Goal: Information Seeking & Learning: Learn about a topic

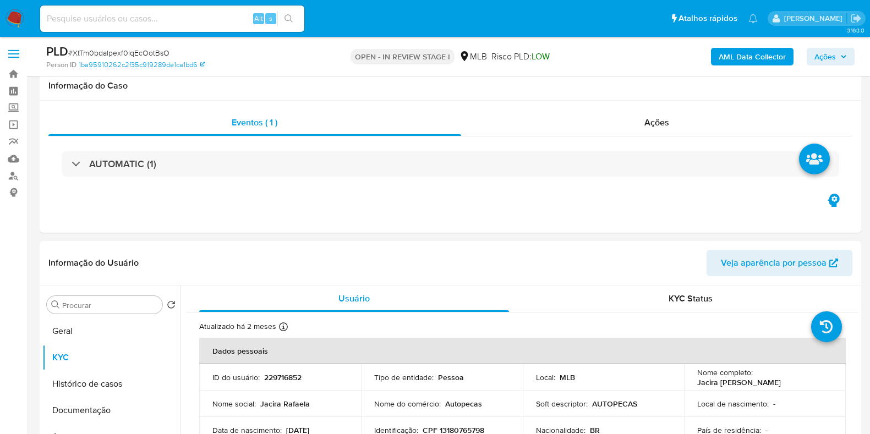
select select "10"
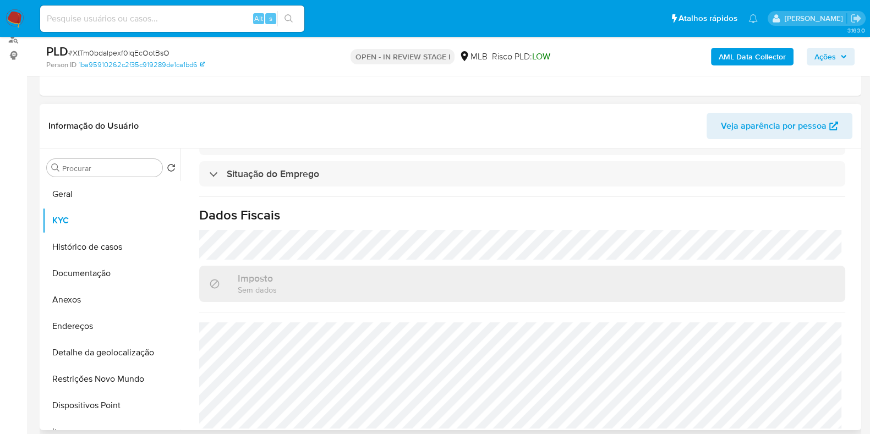
scroll to position [481, 0]
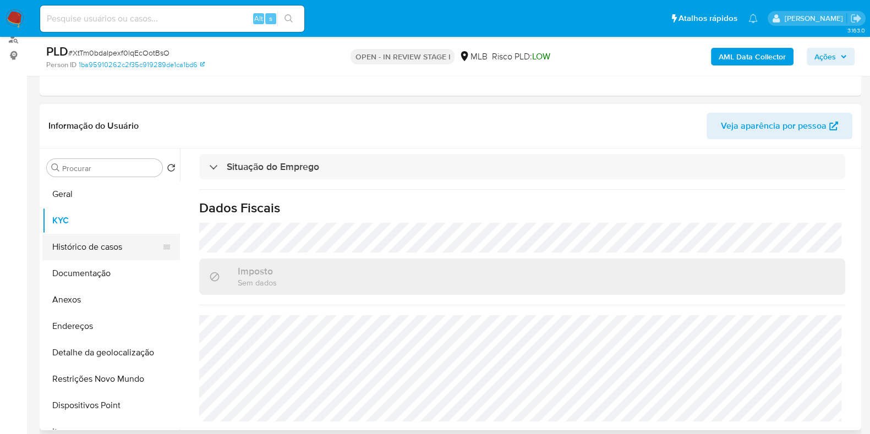
click at [83, 242] on button "Histórico de casos" at bounding box center [106, 247] width 129 height 26
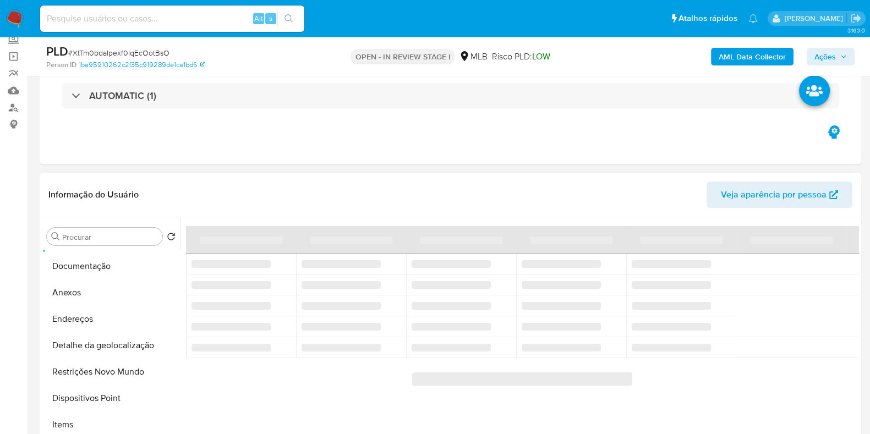
scroll to position [137, 0]
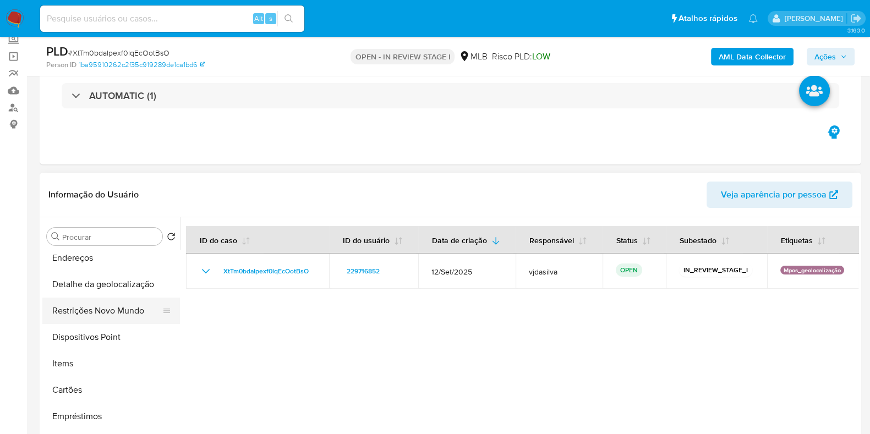
click at [98, 305] on button "Restrições Novo Mundo" at bounding box center [106, 311] width 129 height 26
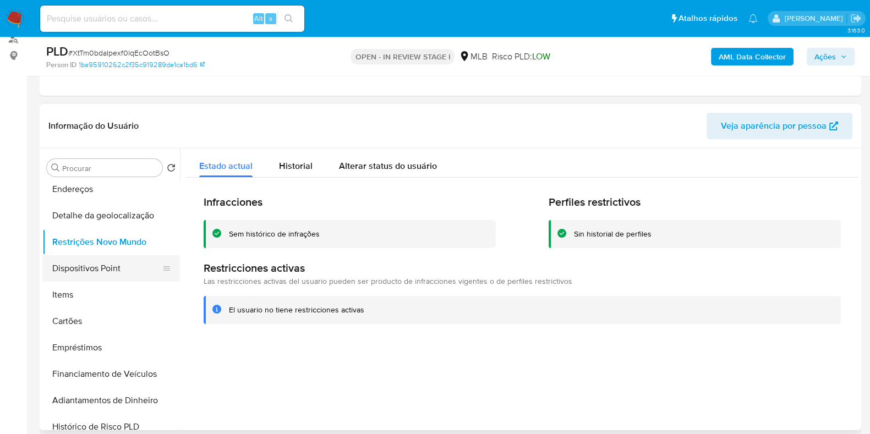
scroll to position [68, 0]
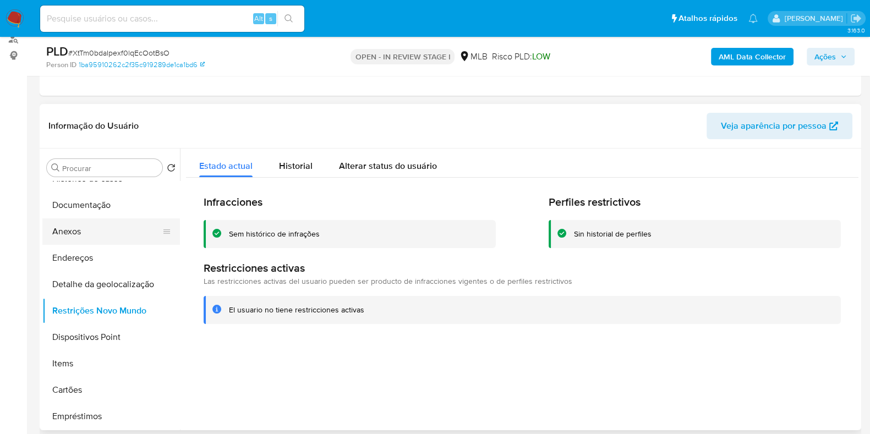
click at [83, 218] on button "Anexos" at bounding box center [106, 231] width 129 height 26
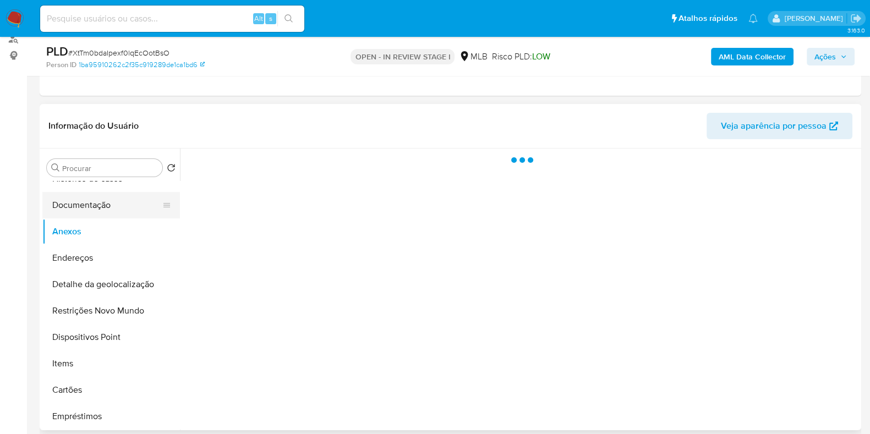
click at [92, 207] on button "Documentação" at bounding box center [106, 205] width 129 height 26
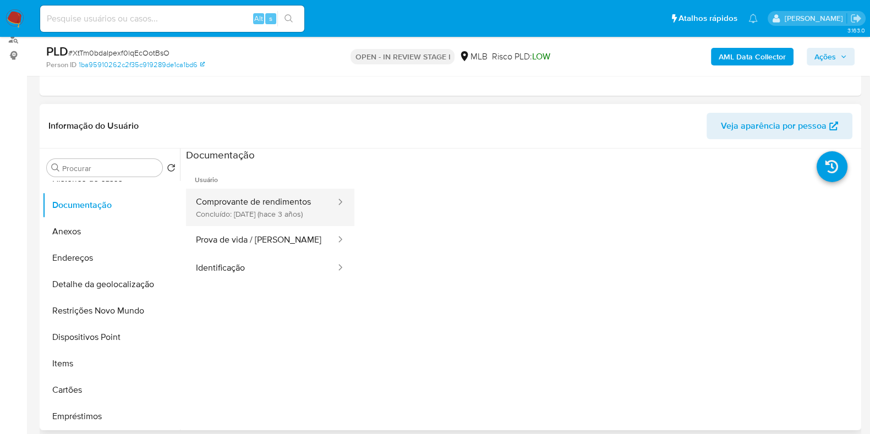
click at [248, 202] on button "Comprovante de rendimentos Concluído: [DATE] (hace 3 años)" at bounding box center [261, 207] width 151 height 37
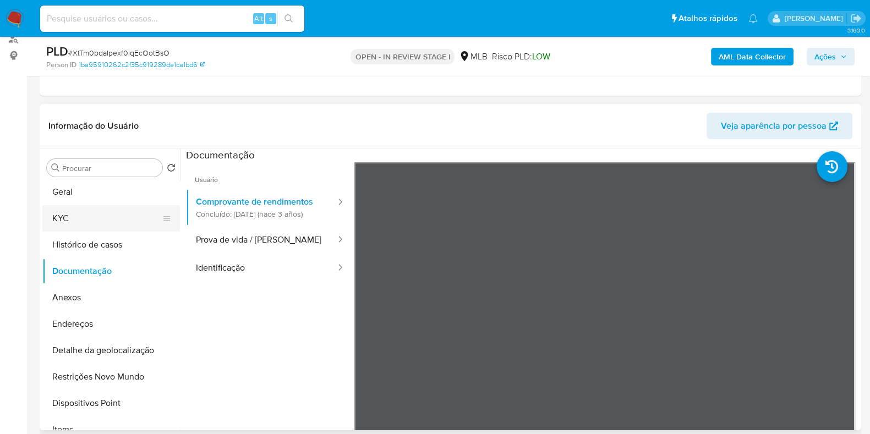
scroll to position [0, 0]
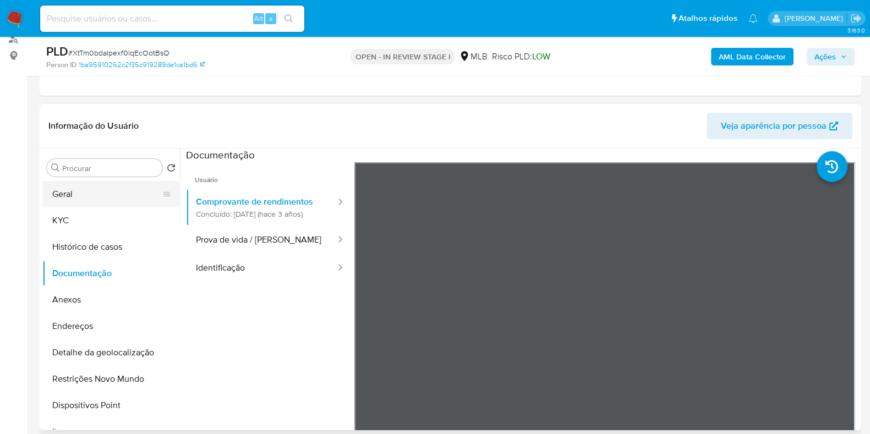
click at [96, 197] on button "Geral" at bounding box center [106, 194] width 129 height 26
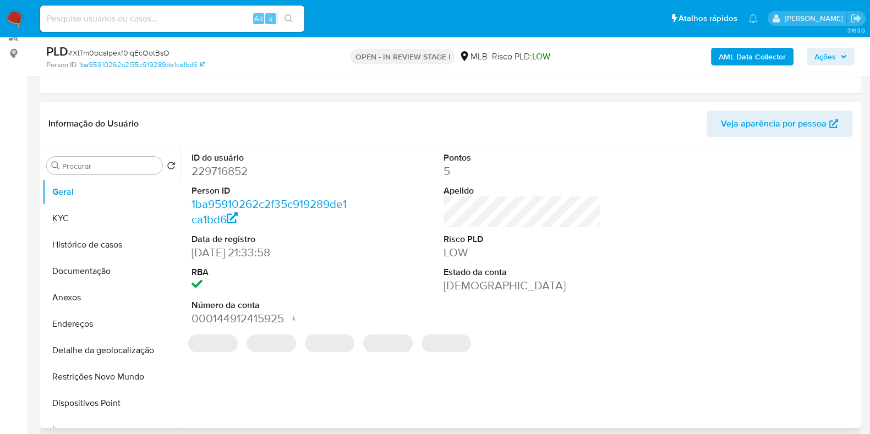
scroll to position [137, 0]
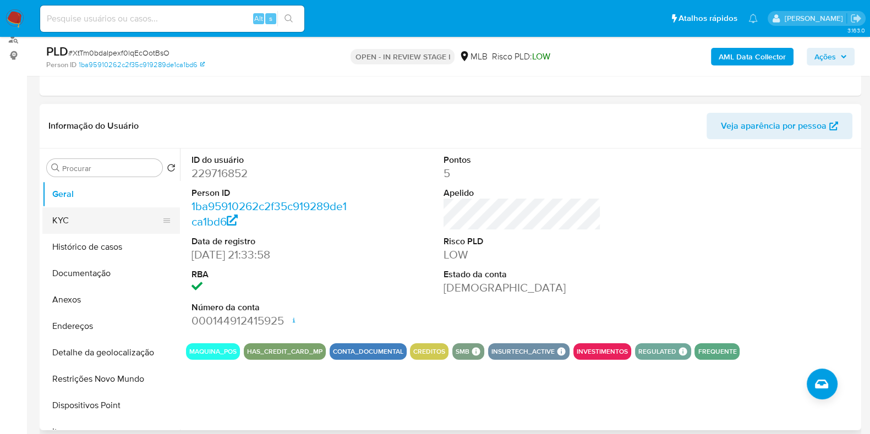
click at [76, 213] on button "KYC" at bounding box center [106, 220] width 129 height 26
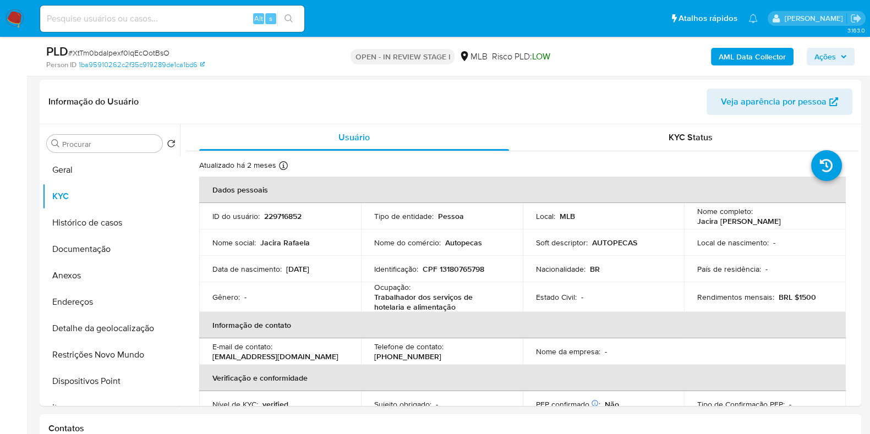
scroll to position [171, 0]
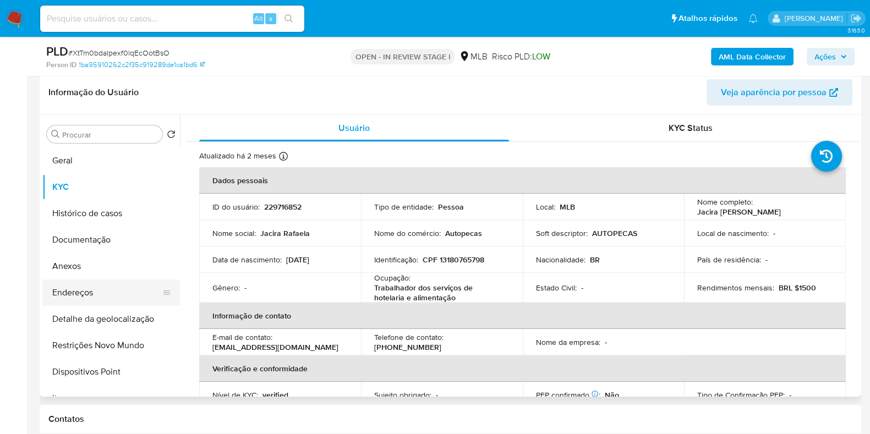
click at [94, 293] on button "Endereços" at bounding box center [106, 292] width 129 height 26
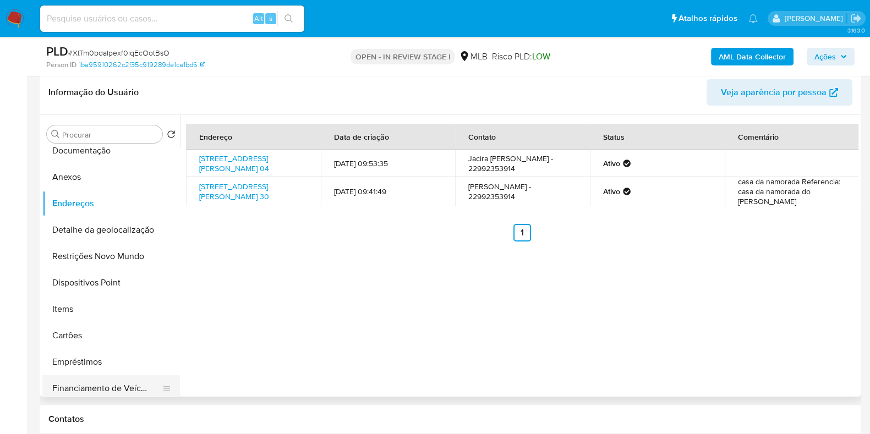
scroll to position [137, 0]
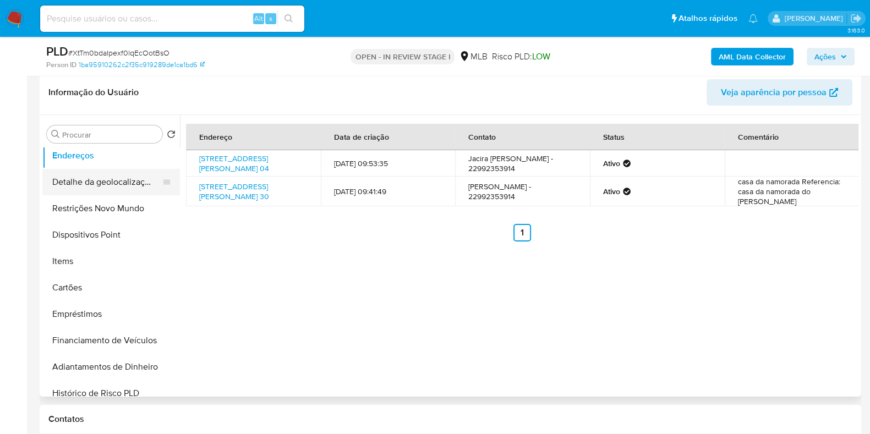
click at [90, 182] on button "Detalhe da geolocalização" at bounding box center [106, 182] width 129 height 26
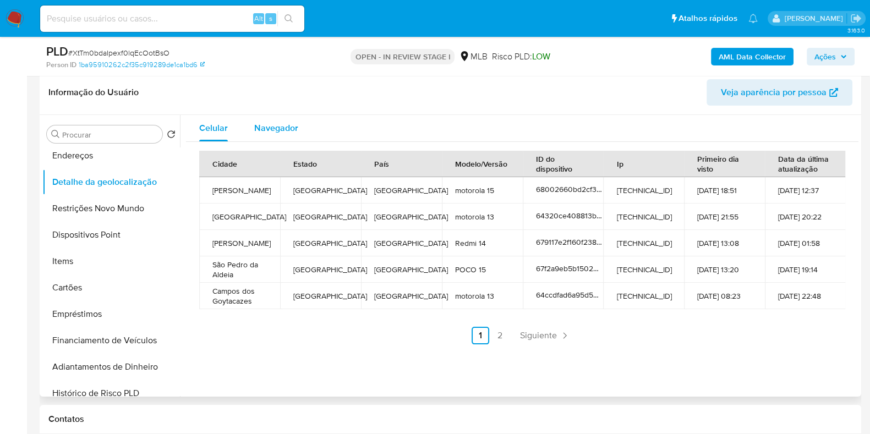
click at [286, 135] on div "Navegador" at bounding box center [276, 128] width 44 height 26
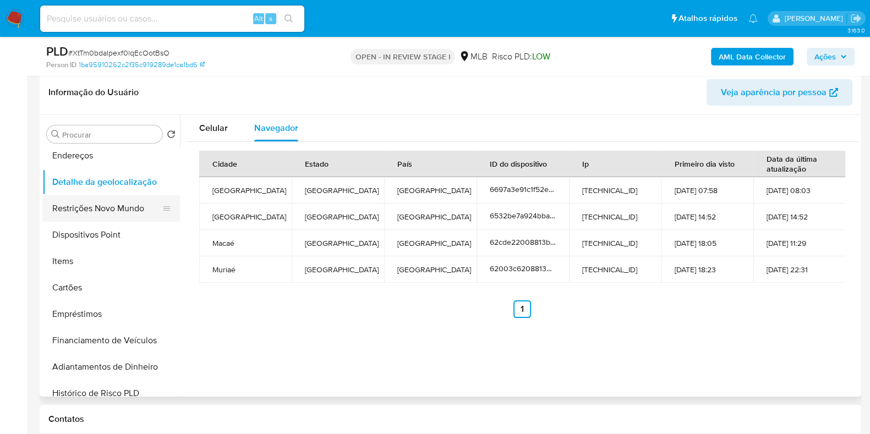
click at [83, 210] on button "Restrições Novo Mundo" at bounding box center [106, 208] width 129 height 26
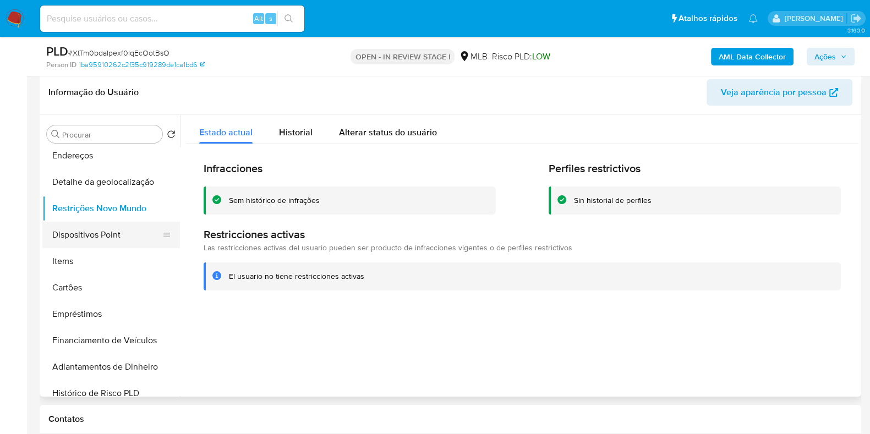
click at [82, 230] on button "Dispositivos Point" at bounding box center [106, 235] width 129 height 26
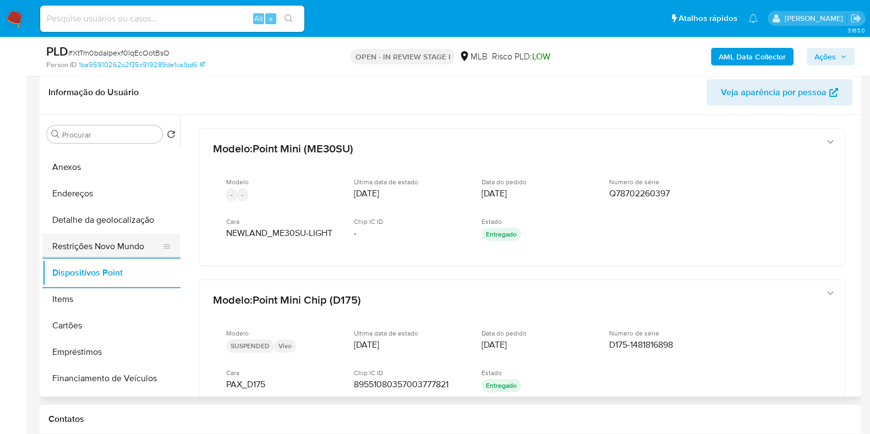
scroll to position [0, 0]
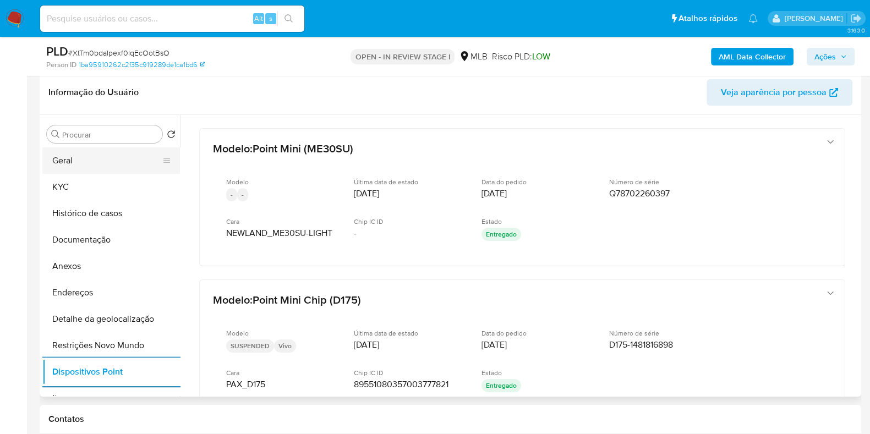
click at [102, 167] on button "Geral" at bounding box center [106, 160] width 129 height 26
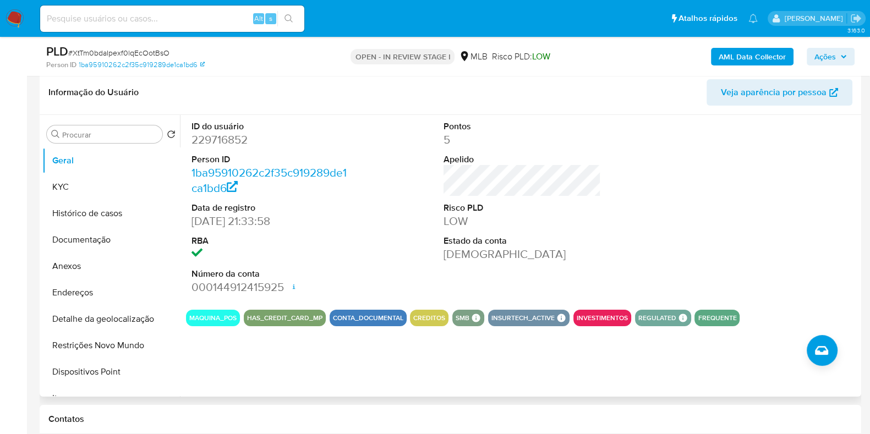
click at [235, 134] on dd "229716852" at bounding box center [269, 139] width 157 height 15
copy dd "229716852"
click at [62, 181] on button "KYC" at bounding box center [106, 187] width 129 height 26
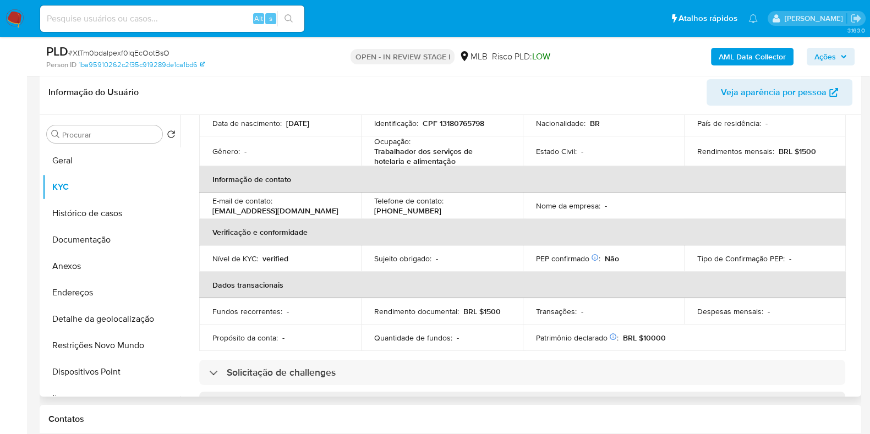
scroll to position [68, 0]
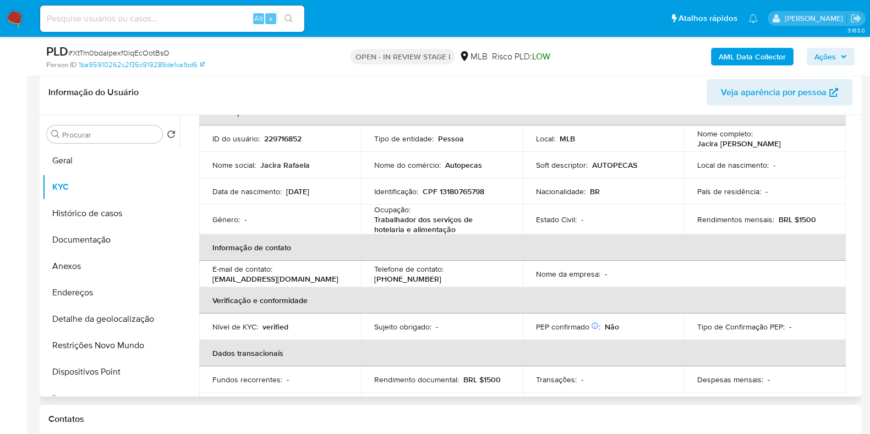
drag, startPoint x: 693, startPoint y: 144, endPoint x: 802, endPoint y: 147, distance: 109.0
click at [802, 147] on div "Nome completo : [PERSON_NAME]" at bounding box center [764, 139] width 135 height 20
copy p "Jacira [PERSON_NAME]"
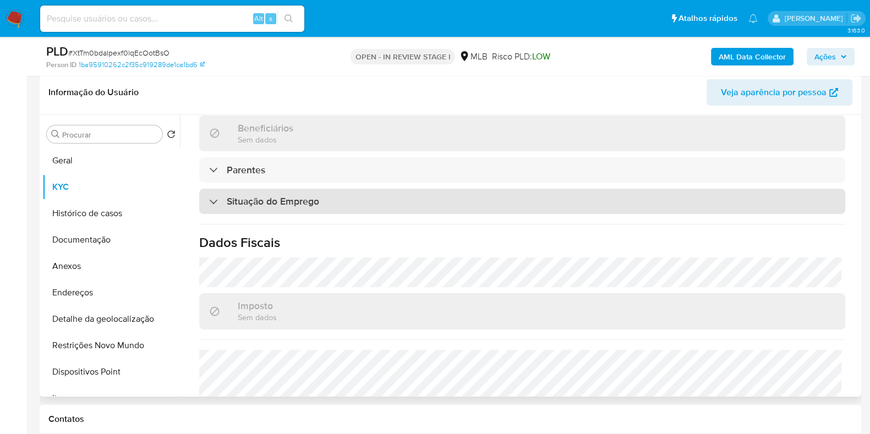
scroll to position [481, 0]
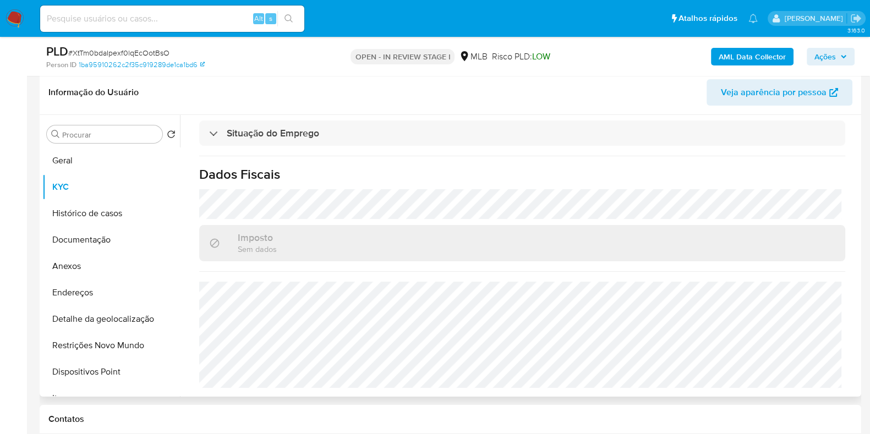
click at [364, 166] on h1 "Dados Fiscais" at bounding box center [522, 174] width 646 height 17
click at [91, 312] on button "Detalhe da geolocalização" at bounding box center [106, 319] width 129 height 26
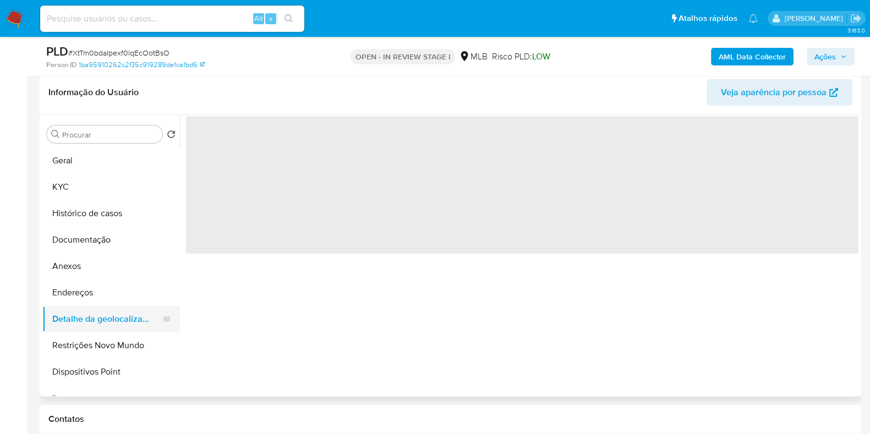
scroll to position [0, 0]
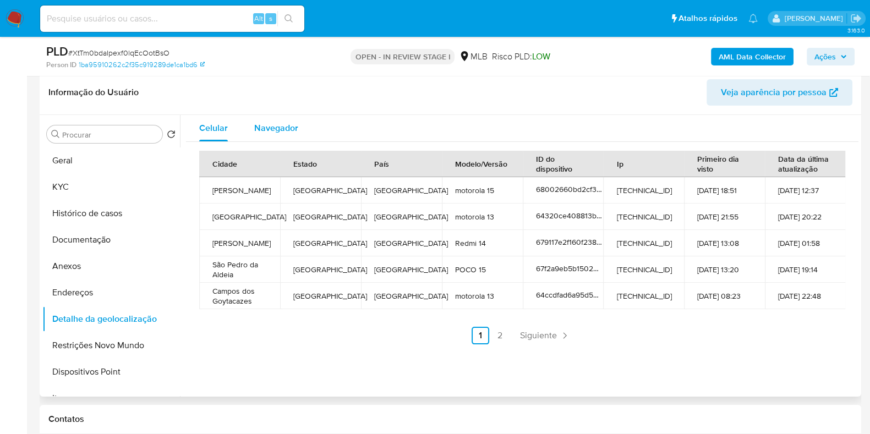
click at [268, 122] on span "Navegador" at bounding box center [276, 128] width 44 height 13
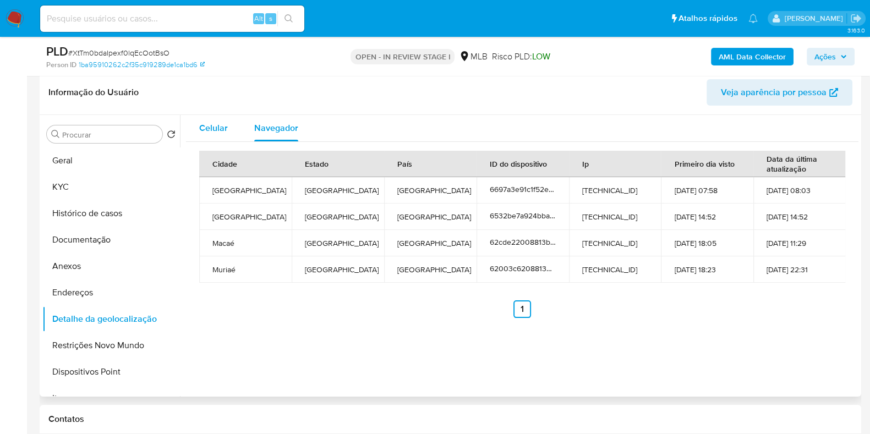
click at [223, 122] on span "Celular" at bounding box center [213, 128] width 29 height 13
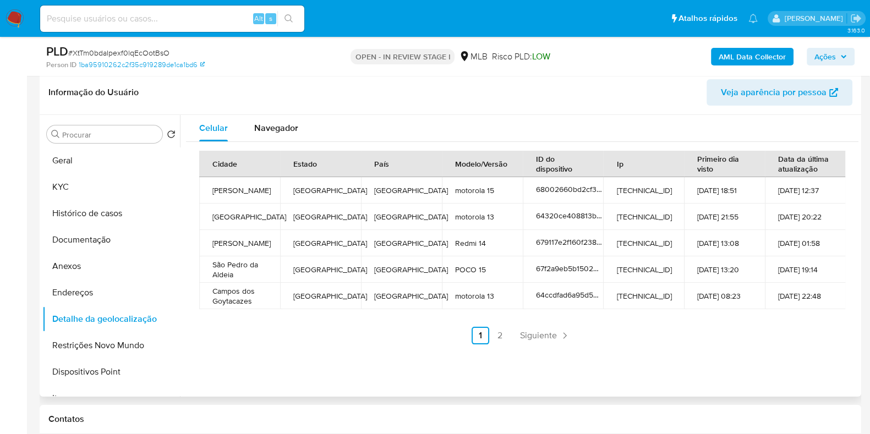
click at [305, 189] on td "[GEOGRAPHIC_DATA]" at bounding box center [320, 190] width 81 height 26
copy td "[GEOGRAPHIC_DATA]"
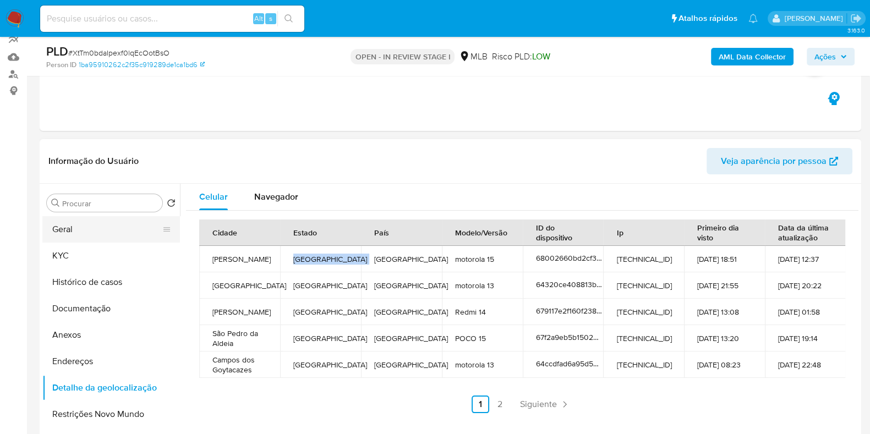
click at [89, 238] on button "Geral" at bounding box center [106, 229] width 129 height 26
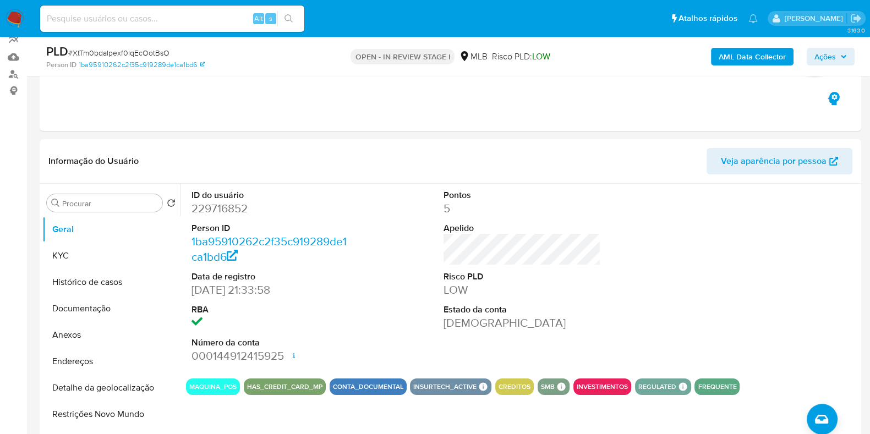
scroll to position [171, 0]
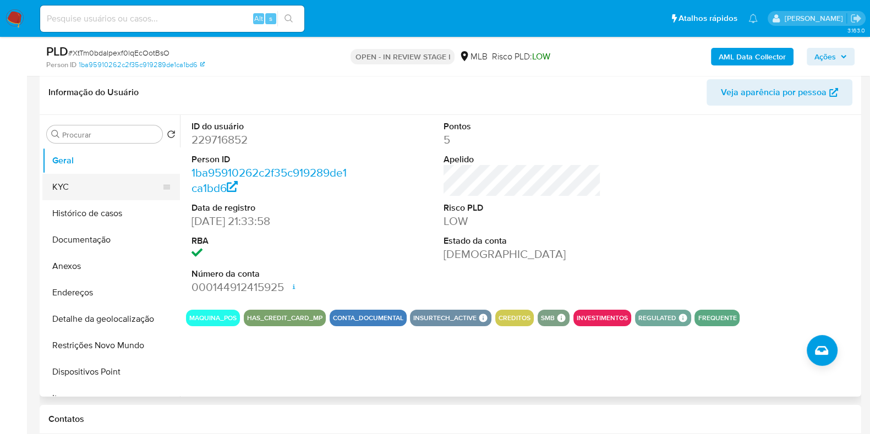
click at [86, 194] on button "KYC" at bounding box center [106, 187] width 129 height 26
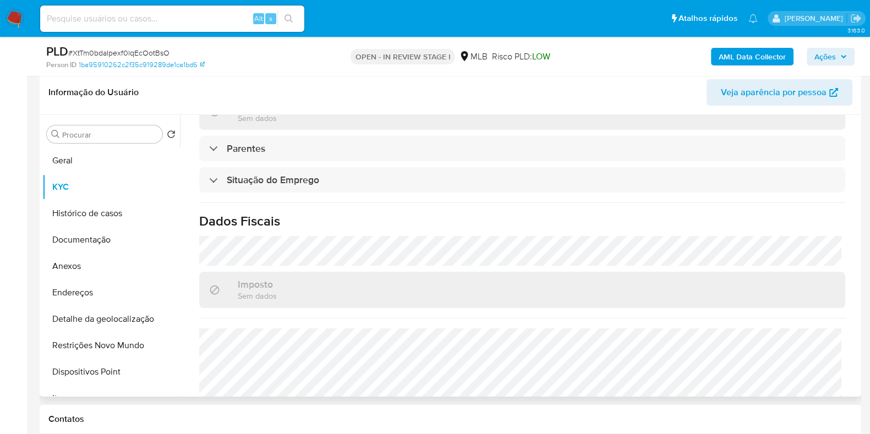
scroll to position [413, 0]
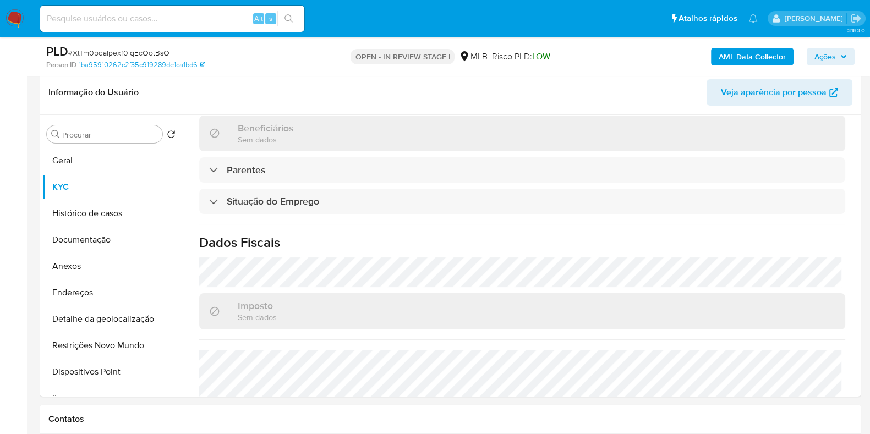
click at [733, 60] on b "AML Data Collector" at bounding box center [751, 57] width 67 height 18
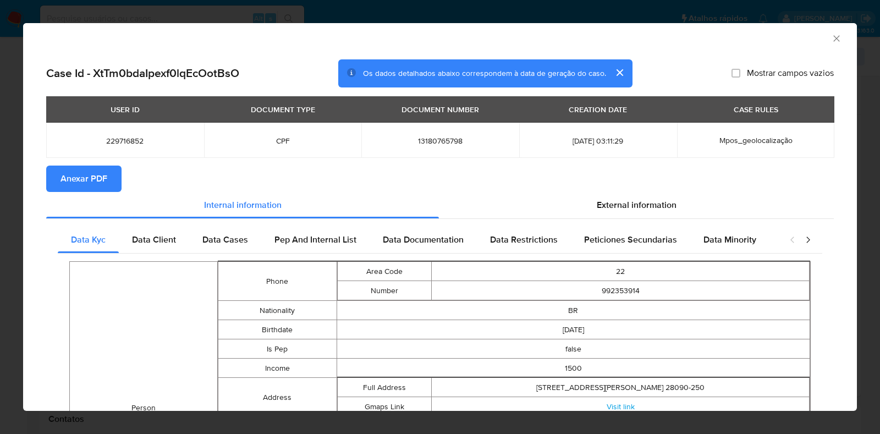
click at [101, 180] on span "Anexar PDF" at bounding box center [84, 179] width 47 height 24
click at [831, 40] on icon "Fechar a janela" at bounding box center [836, 38] width 11 height 11
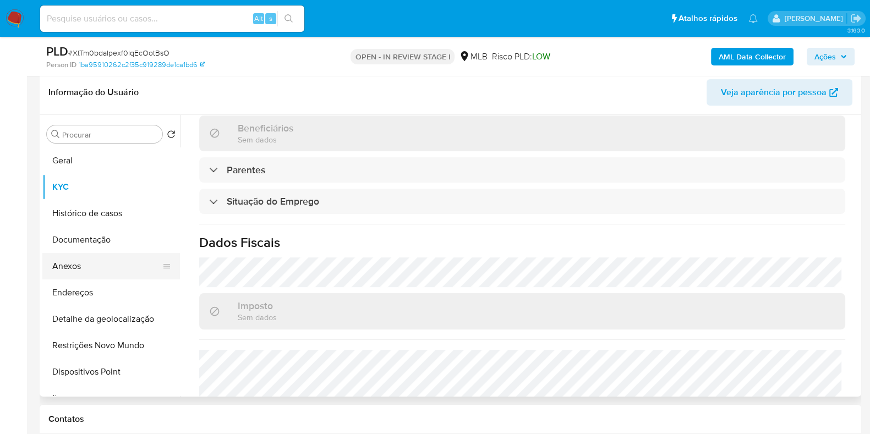
click at [74, 267] on button "Anexos" at bounding box center [106, 266] width 129 height 26
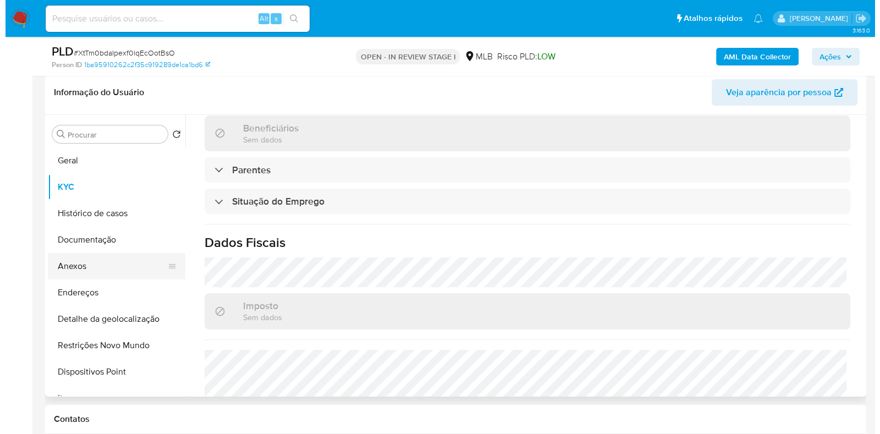
scroll to position [0, 0]
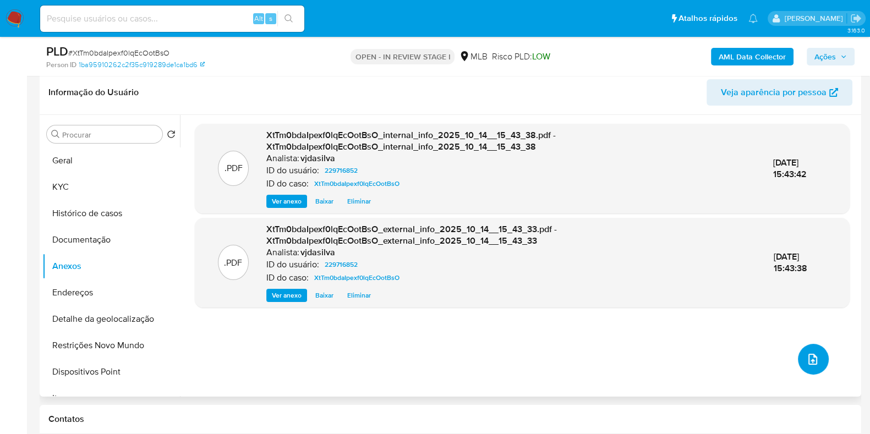
click at [817, 354] on button "upload-file" at bounding box center [813, 359] width 31 height 31
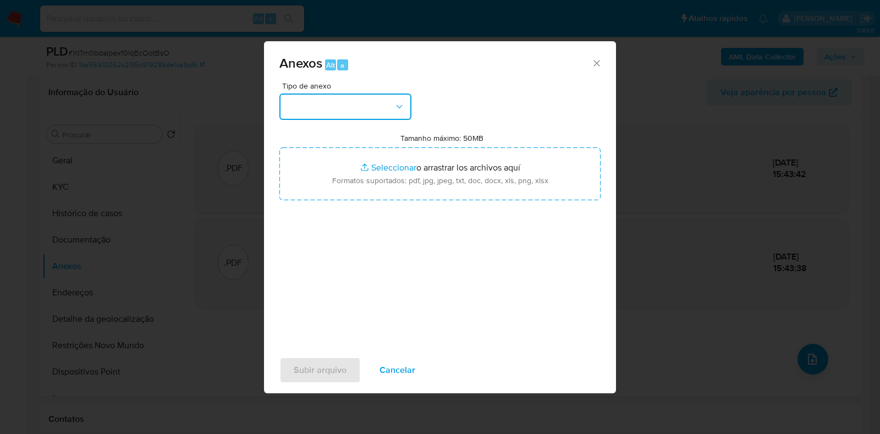
click at [393, 100] on button "button" at bounding box center [345, 107] width 132 height 26
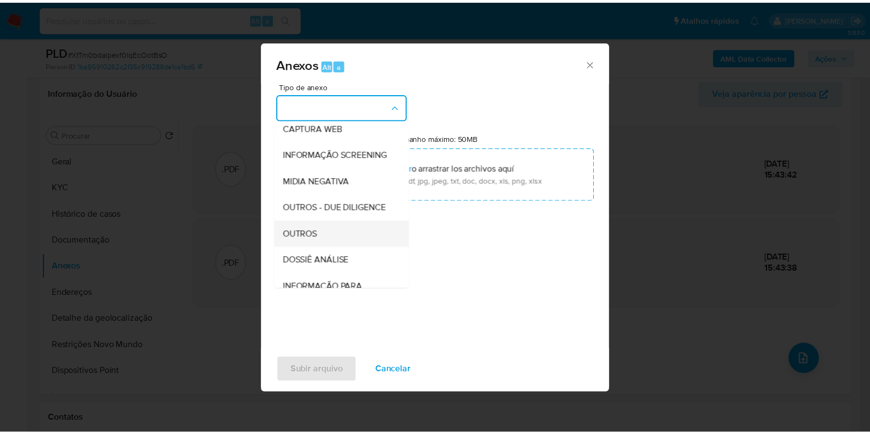
scroll to position [169, 0]
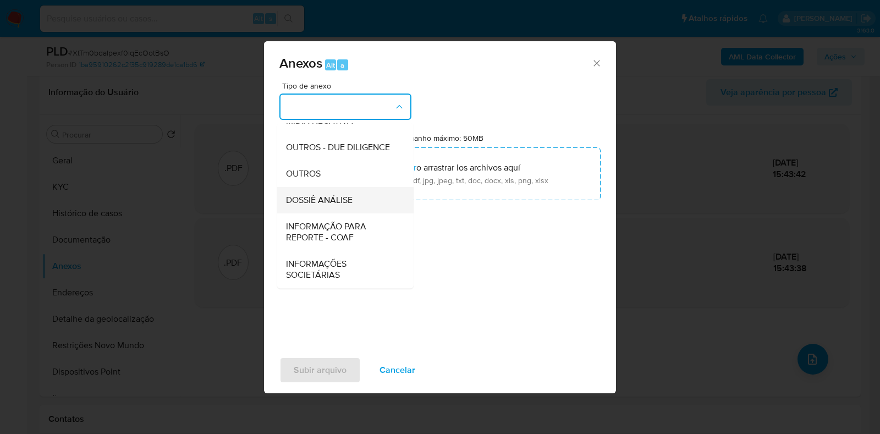
click at [366, 191] on div "DOSSIÊ ANÁLISE" at bounding box center [342, 200] width 112 height 26
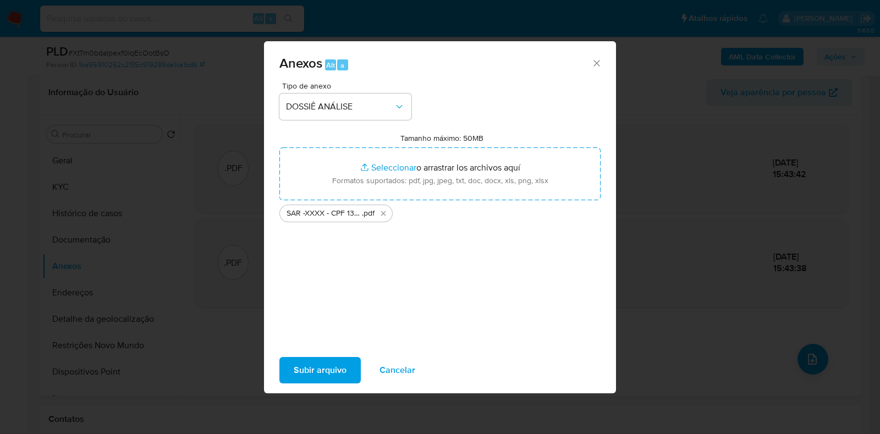
click at [314, 371] on span "Subir arquivo" at bounding box center [320, 370] width 53 height 24
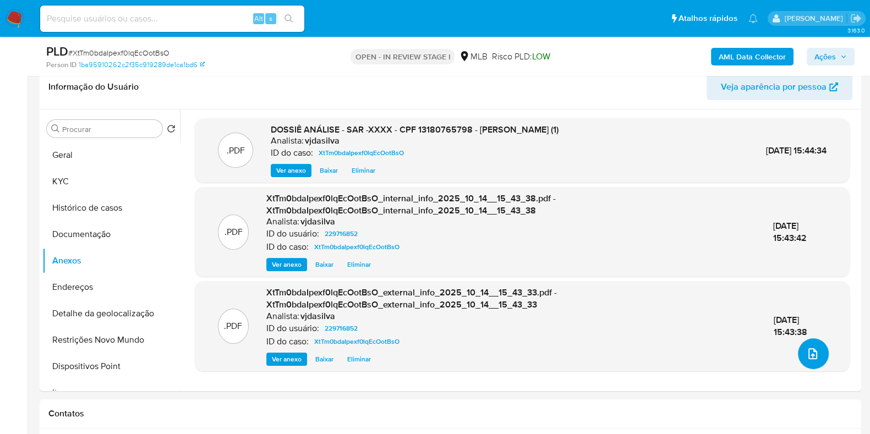
scroll to position [32, 0]
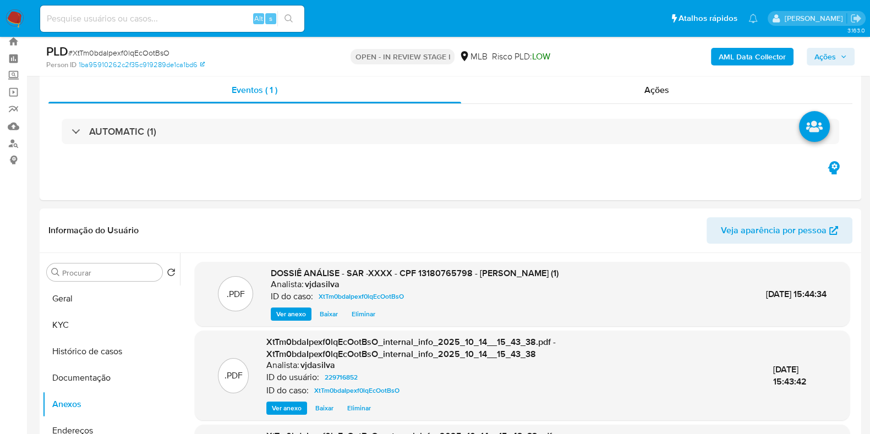
click at [830, 58] on span "Ações" at bounding box center [824, 57] width 21 height 18
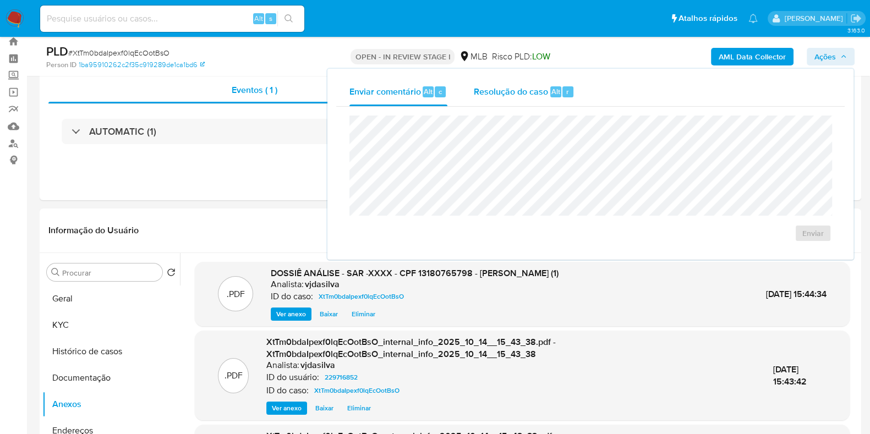
click at [503, 100] on div "Resolução do caso Alt r" at bounding box center [524, 92] width 101 height 29
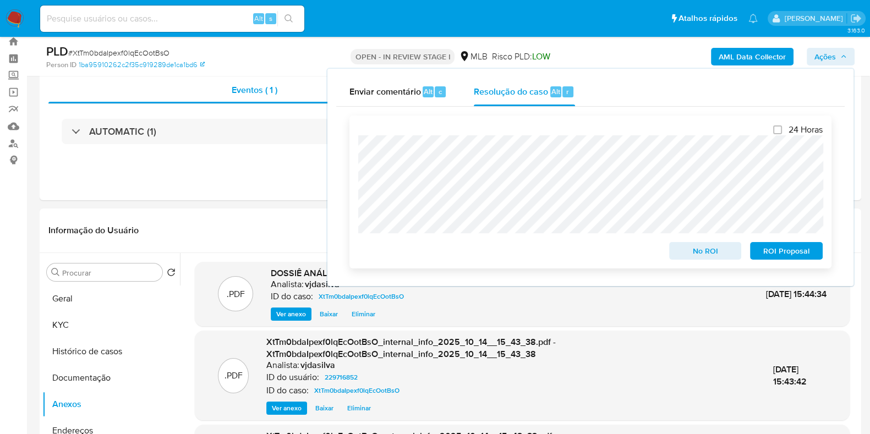
click at [771, 249] on span "ROI Proposal" at bounding box center [786, 250] width 57 height 15
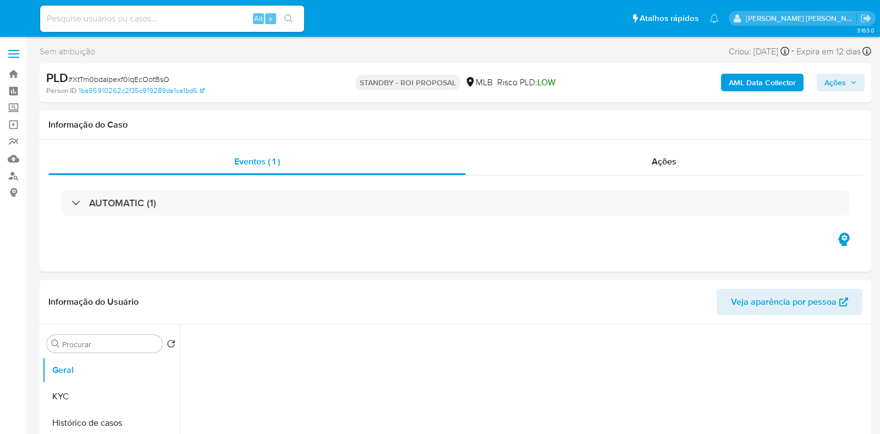
select select "10"
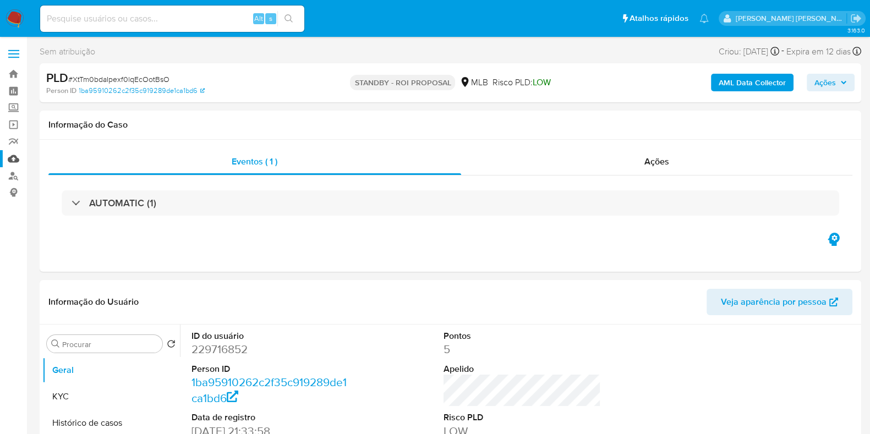
click at [14, 162] on link "Mulan" at bounding box center [65, 158] width 131 height 17
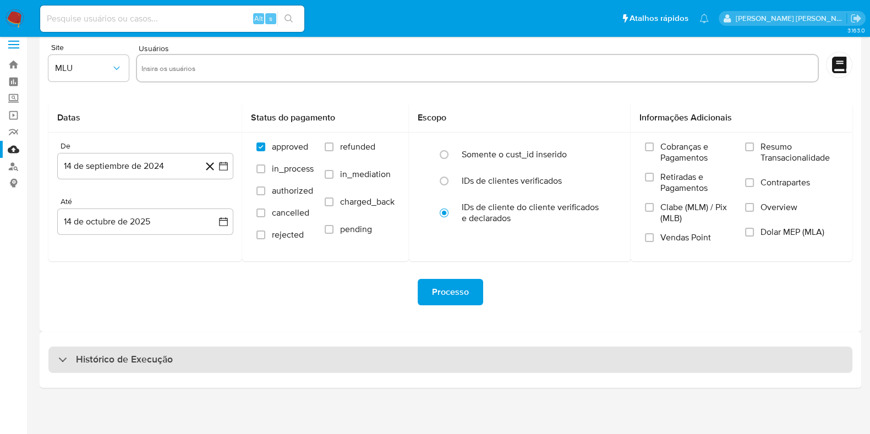
click at [135, 363] on h3 "Histórico de Execução" at bounding box center [124, 359] width 97 height 13
select select "10"
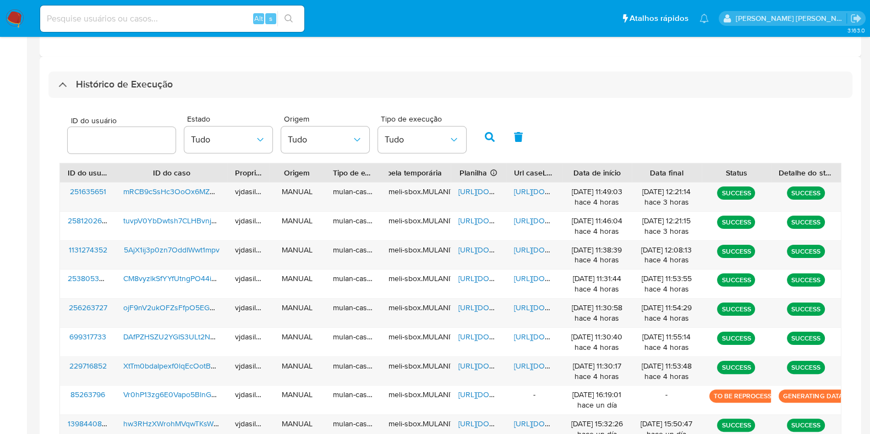
scroll to position [353, 0]
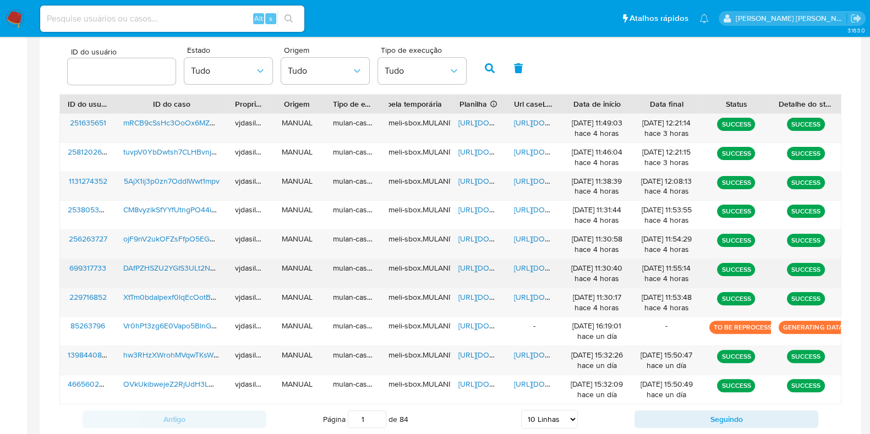
click at [536, 265] on span "https://docs.google.com/document/d/1Nopq3Jog-j4NtDSYYoLM-yOOK3PBAVGLlR76Oh4B_qo…" at bounding box center [552, 267] width 76 height 11
click at [490, 267] on span "https://docs.google.com/spreadsheets/d/1-ebf_BWdZ3MiIZdQcdw1JM1HJkzn-GirNxUzWxd…" at bounding box center [496, 267] width 76 height 11
click at [170, 267] on span "DAfPZHSZU2YGIS3ULt2NWYlB" at bounding box center [175, 267] width 105 height 11
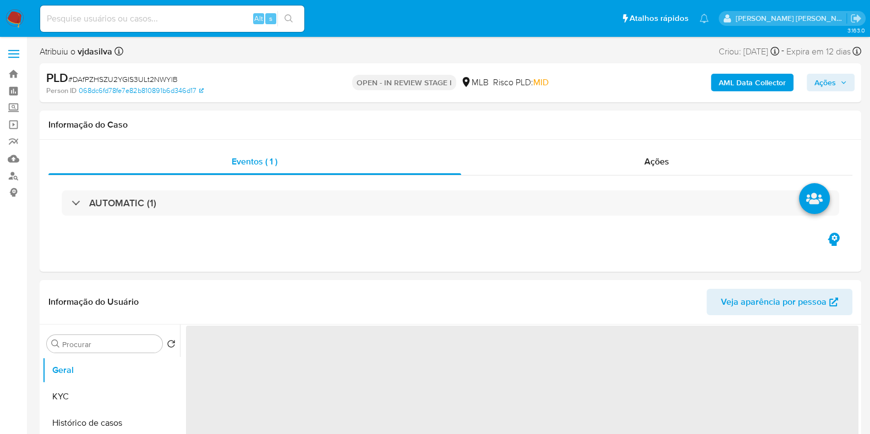
select select "10"
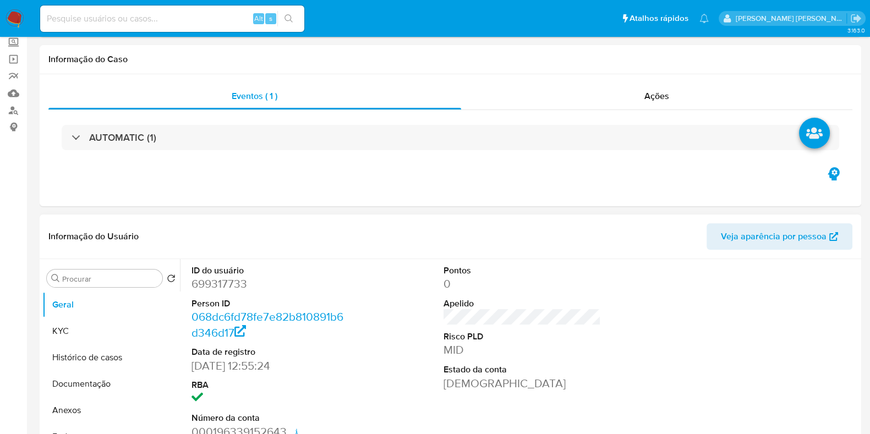
scroll to position [206, 0]
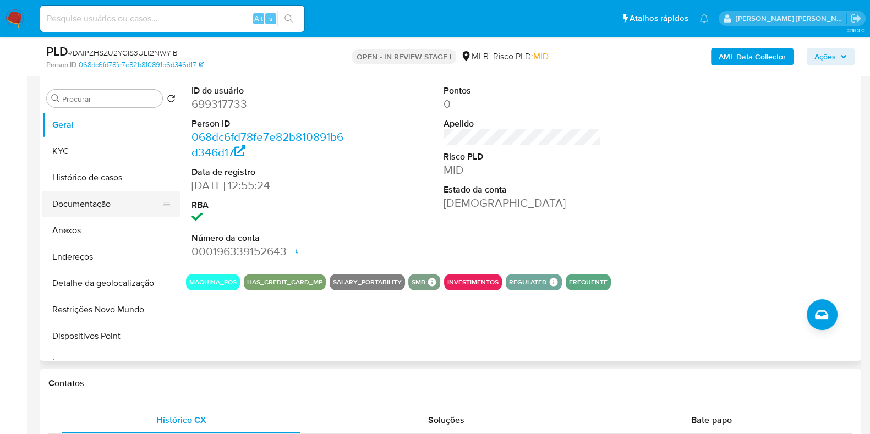
click at [79, 212] on button "Documentação" at bounding box center [106, 204] width 129 height 26
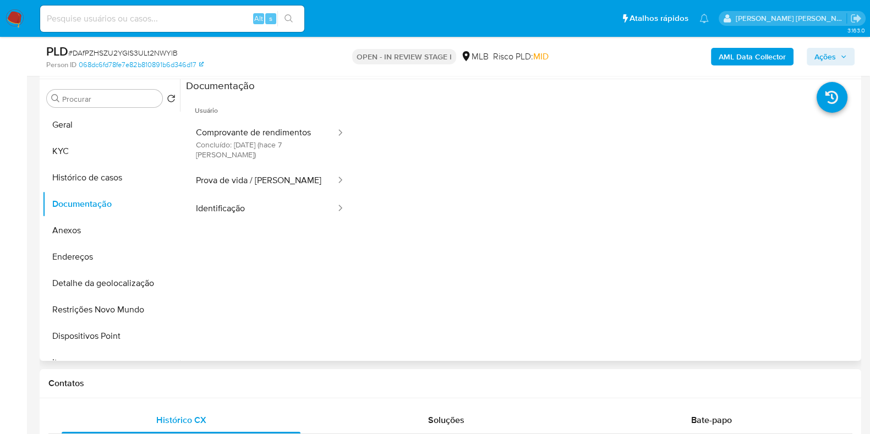
click at [217, 210] on button "Identificação" at bounding box center [261, 209] width 151 height 28
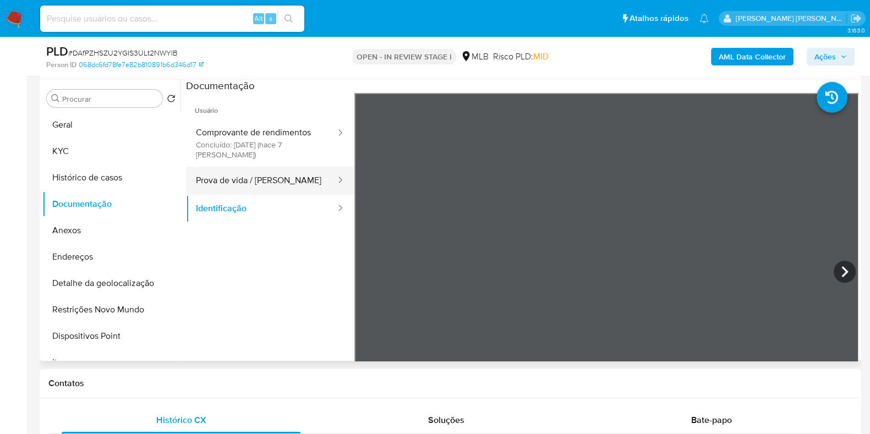
click at [262, 178] on button "Prova de vida / [PERSON_NAME]" at bounding box center [261, 181] width 151 height 28
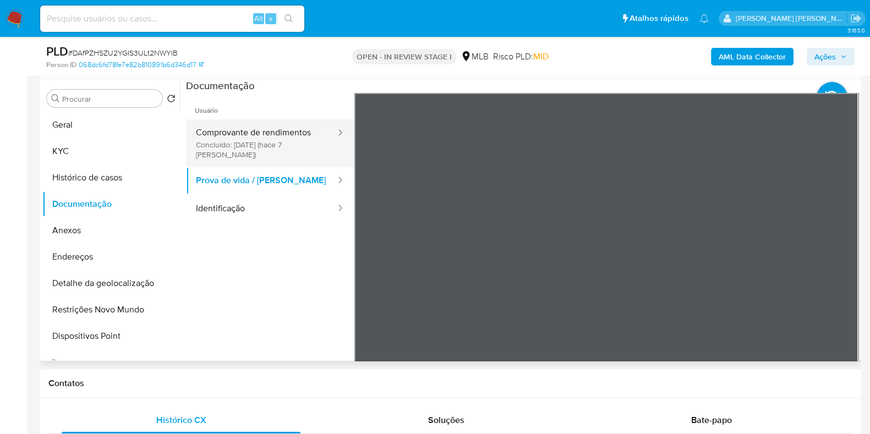
click at [265, 135] on button "Comprovante de rendimentos Concluído: 07/10/2025 (hace 7 días)" at bounding box center [261, 142] width 151 height 47
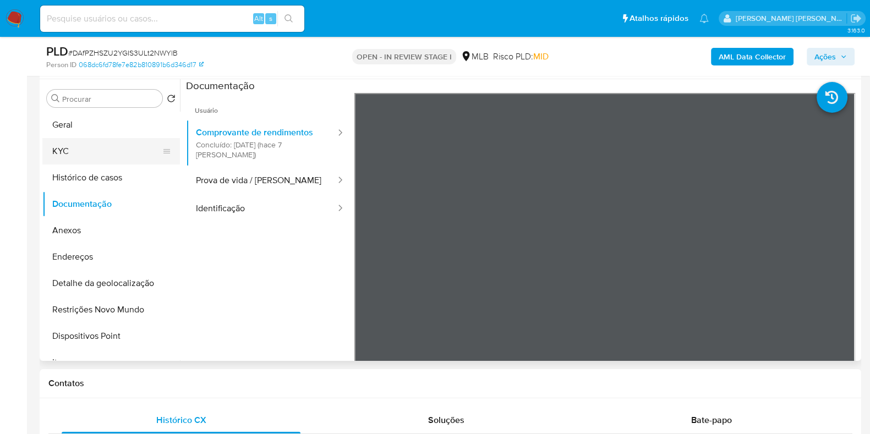
click at [111, 151] on button "KYC" at bounding box center [106, 151] width 129 height 26
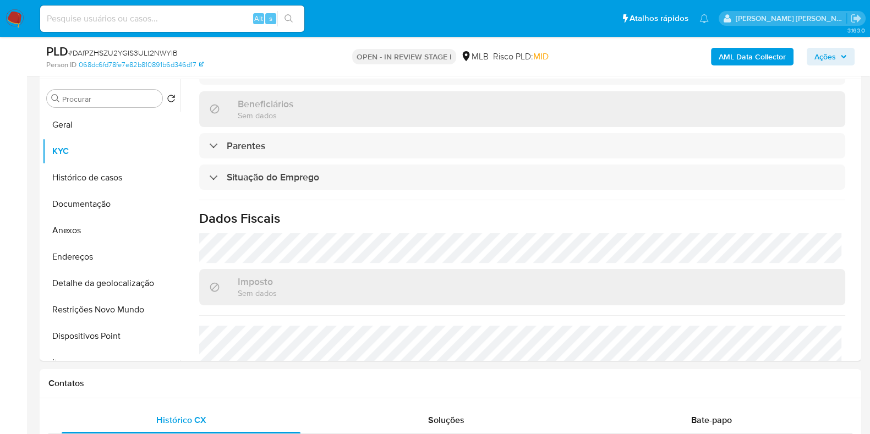
scroll to position [478, 0]
